Goal: Task Accomplishment & Management: Use online tool/utility

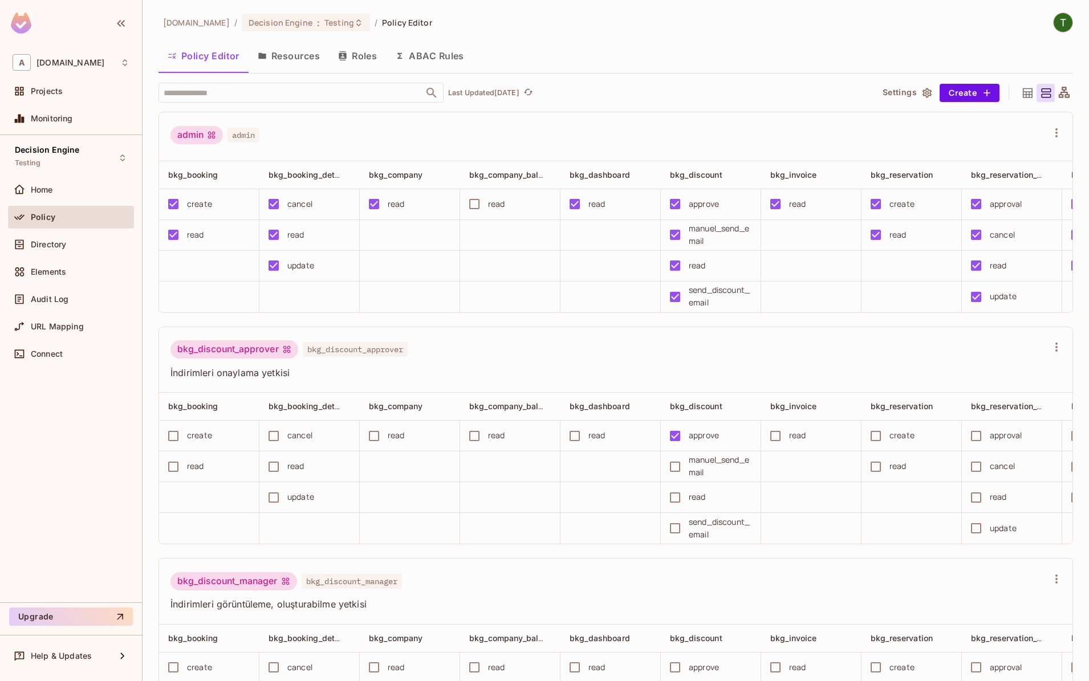
scroll to position [0, 385]
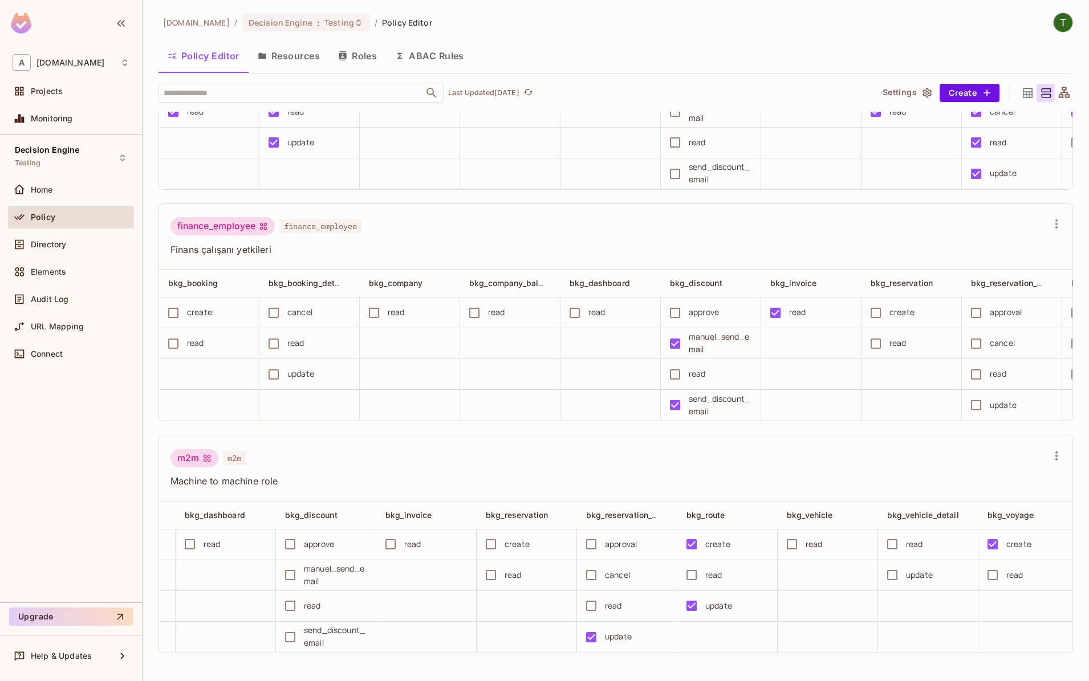
click at [424, 211] on div "finance_employee finance_employee Finans çalışanı yetkileri" at bounding box center [615, 237] width 913 height 66
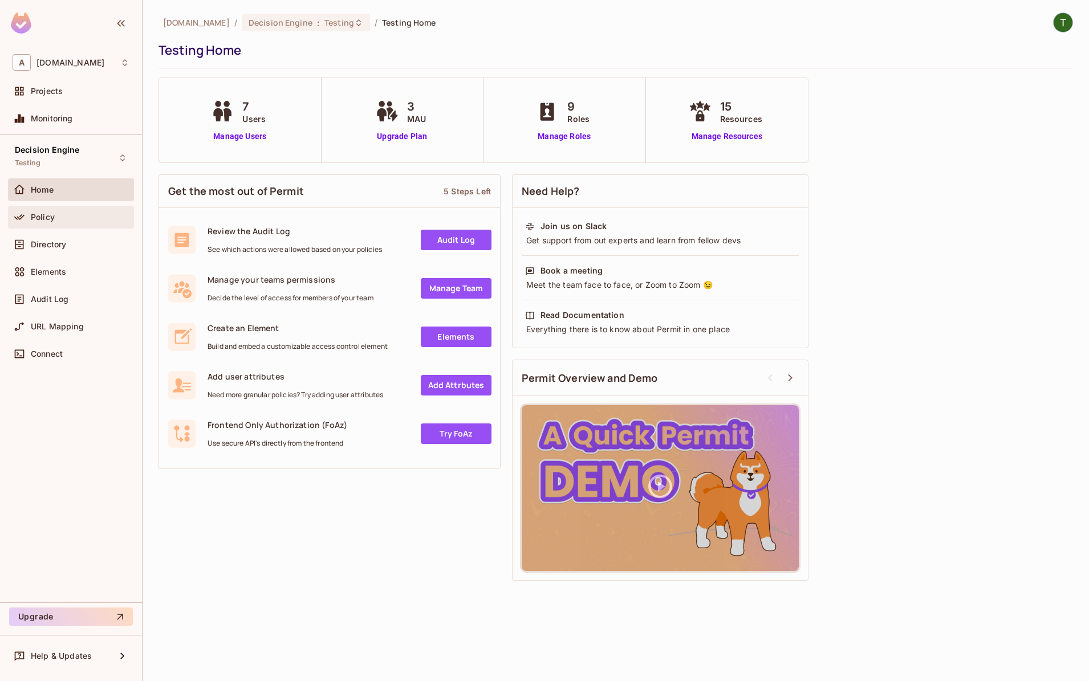
click at [55, 229] on div "Policy" at bounding box center [71, 217] width 126 height 23
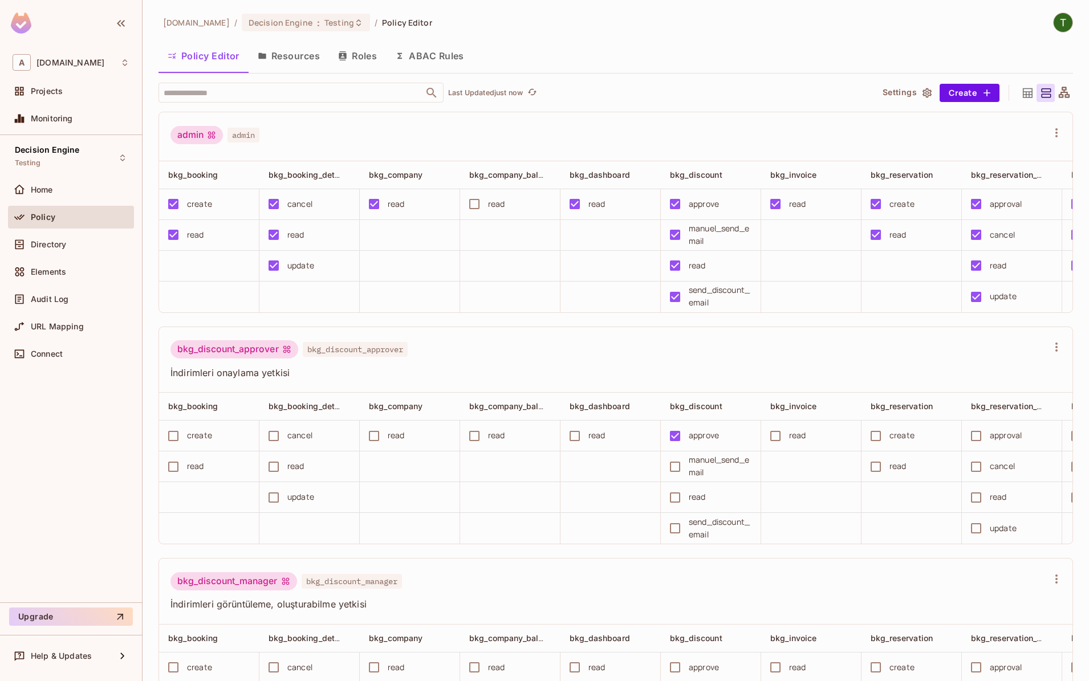
click at [272, 47] on button "Resources" at bounding box center [289, 56] width 80 height 28
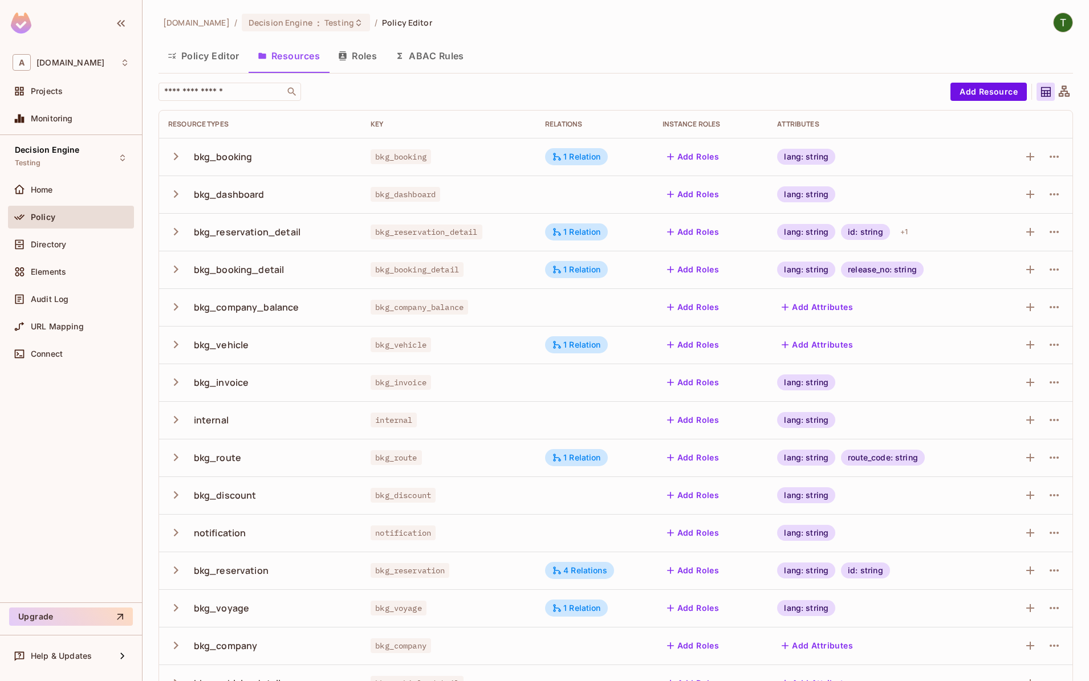
click at [197, 56] on button "Policy Editor" at bounding box center [203, 56] width 90 height 28
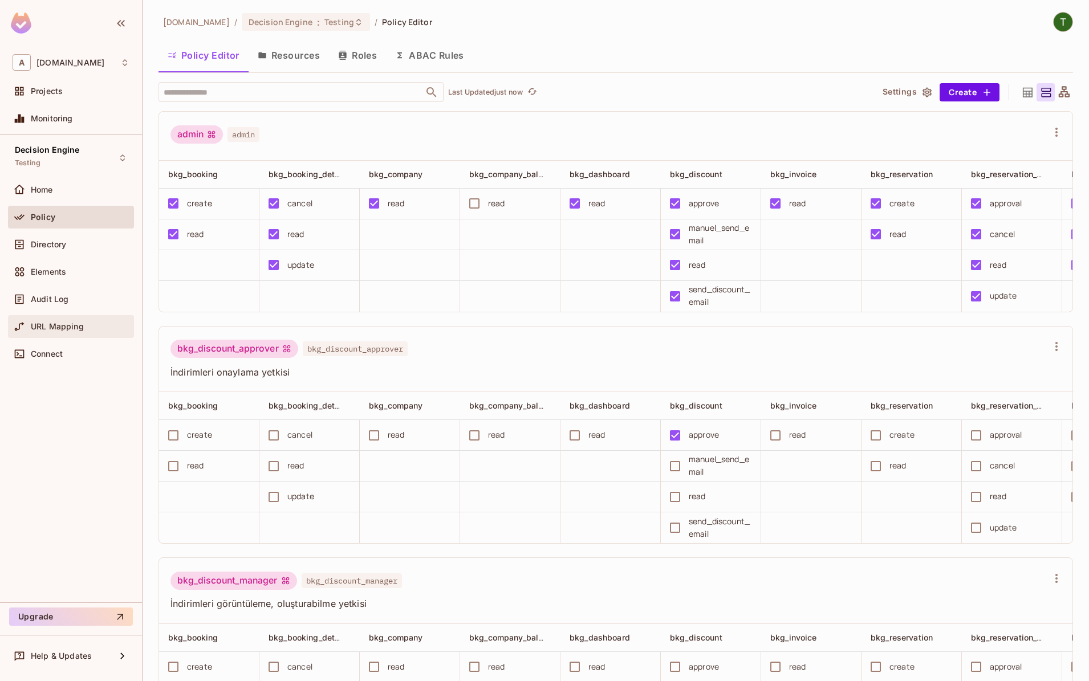
click at [91, 324] on div "URL Mapping" at bounding box center [80, 326] width 99 height 9
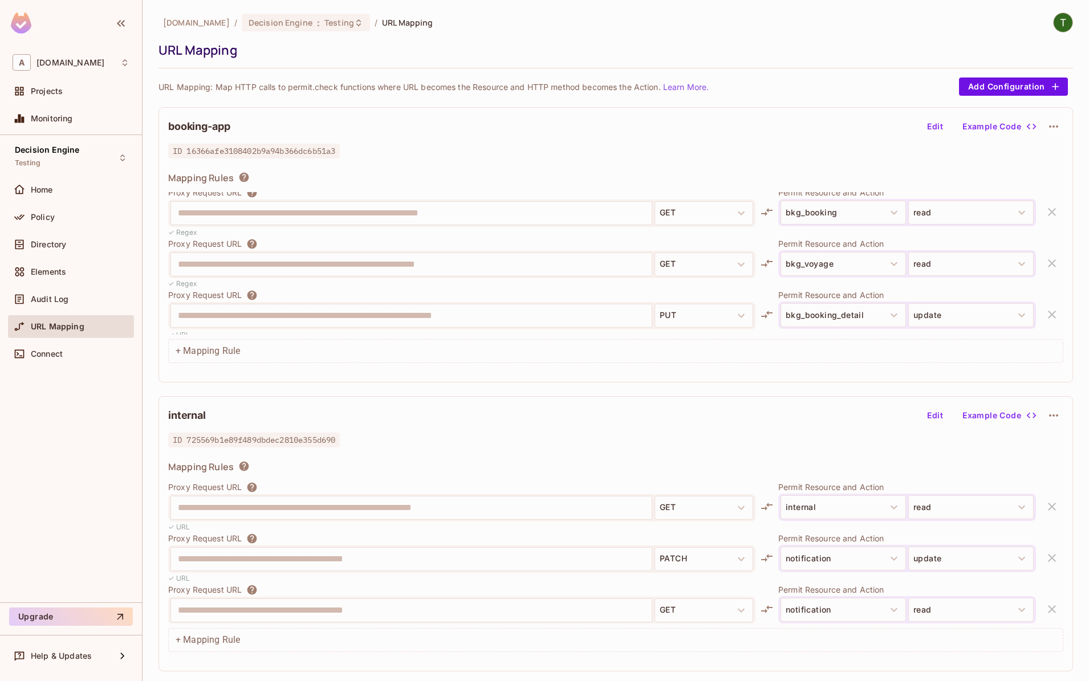
scroll to position [1448, 0]
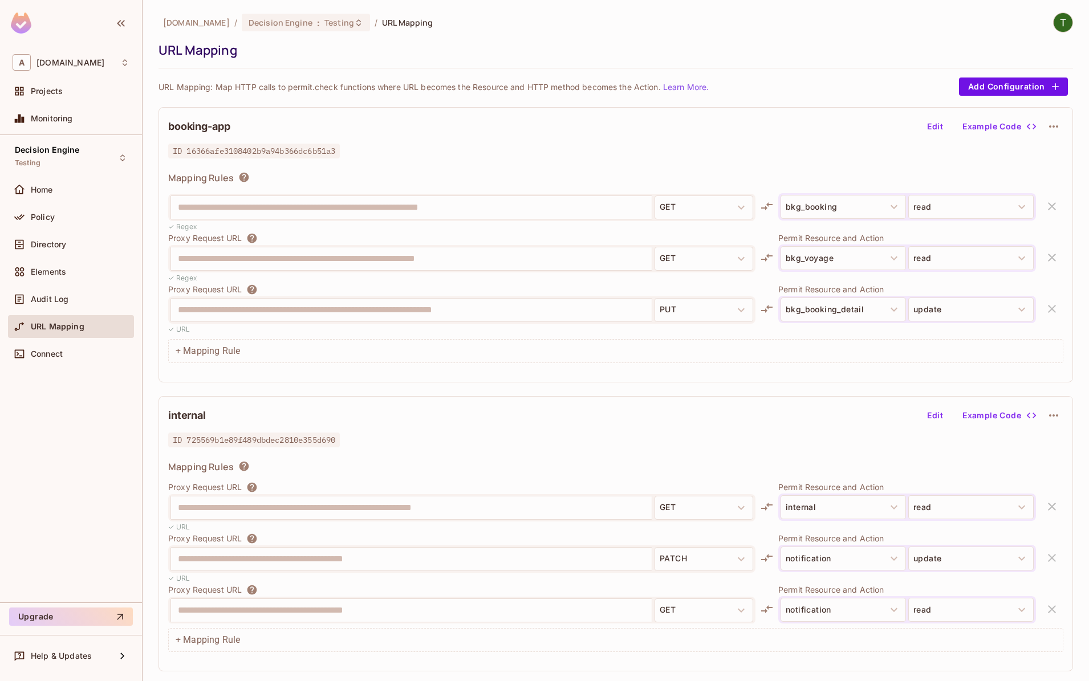
click at [227, 153] on span "ID 16366afe3108402b9a94b366dc6b51a3" at bounding box center [254, 151] width 172 height 15
copy span "16366afe3108402b9a94b366dc6b51a3"
drag, startPoint x: 421, startPoint y: 156, endPoint x: 225, endPoint y: 93, distance: 205.9
click at [421, 154] on div "ID 16366afe3108402b9a94b366dc6b51a3" at bounding box center [615, 151] width 895 height 14
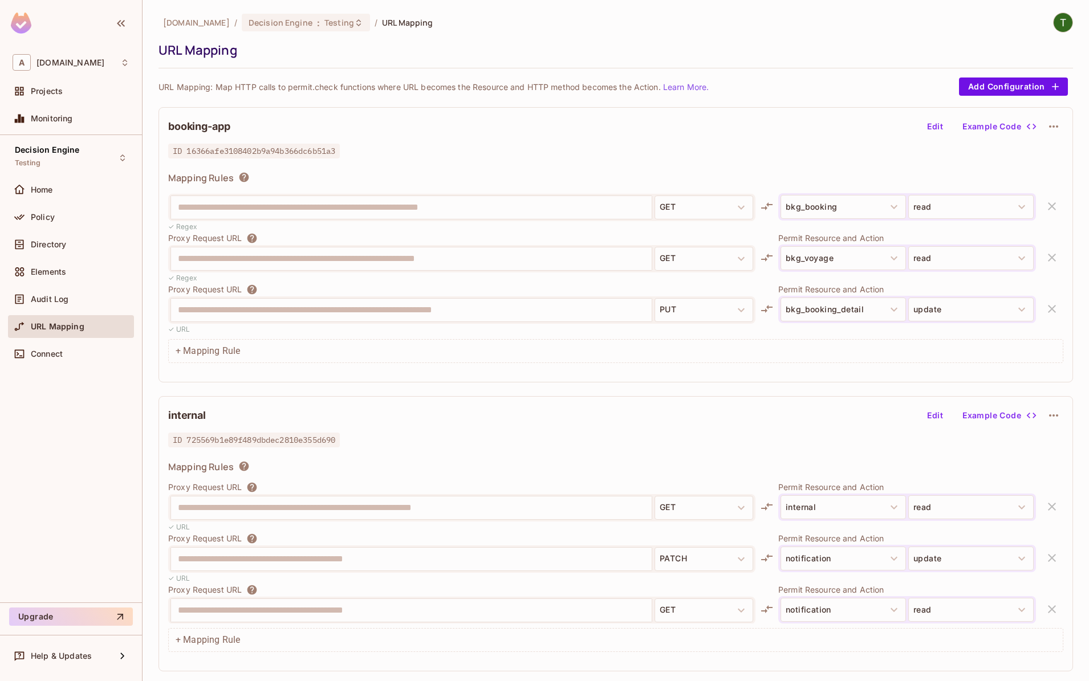
click at [427, 363] on div "+ Mapping Rule" at bounding box center [615, 351] width 895 height 24
click at [324, 21] on span "Testing" at bounding box center [339, 22] width 30 height 11
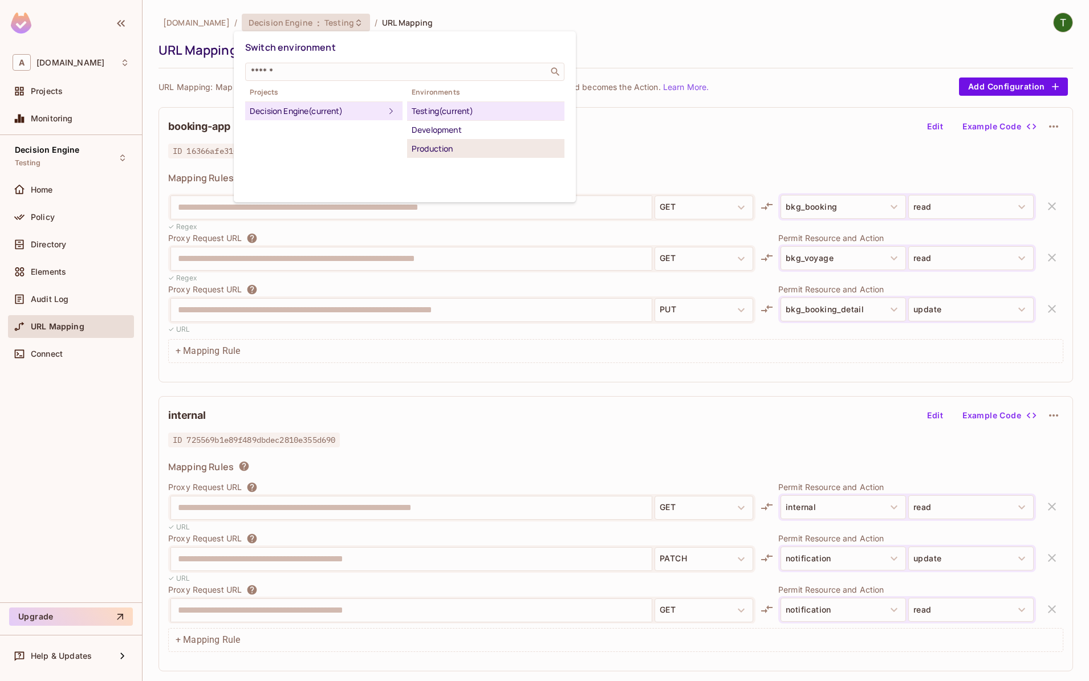
click at [465, 145] on div "Production" at bounding box center [486, 149] width 148 height 14
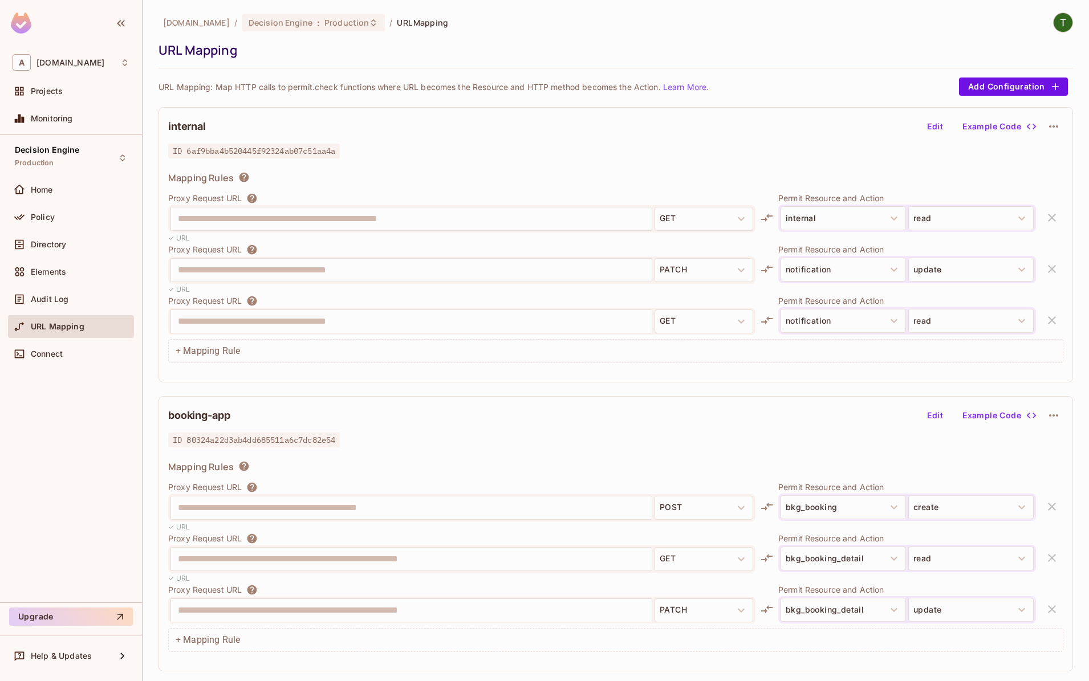
click at [274, 436] on span "ID 80324a22d3ab4dd685511a6c7dc82e54" at bounding box center [254, 440] width 172 height 15
copy span "80324a22d3ab4dd685511a6c7dc82e54"
